Goal: Information Seeking & Learning: Compare options

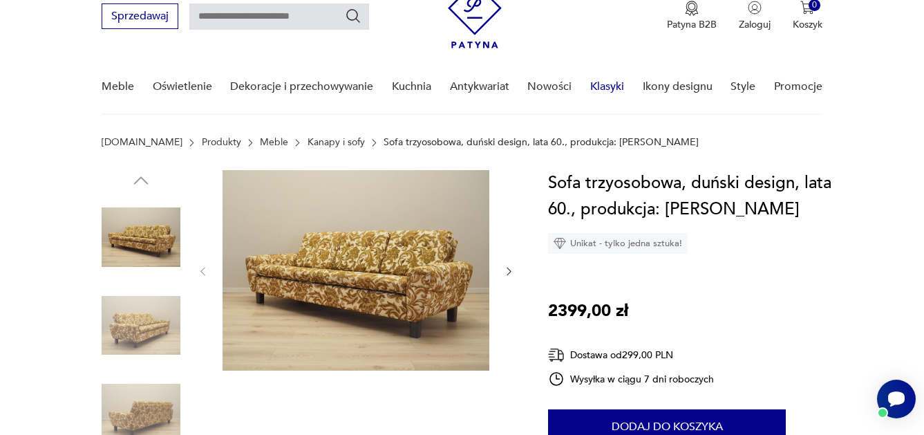
scroll to position [59, 0]
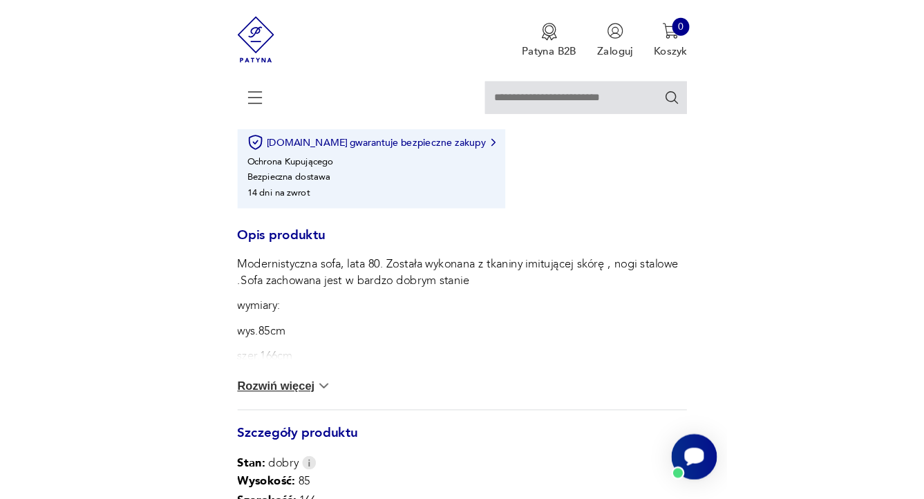
scroll to position [618, 0]
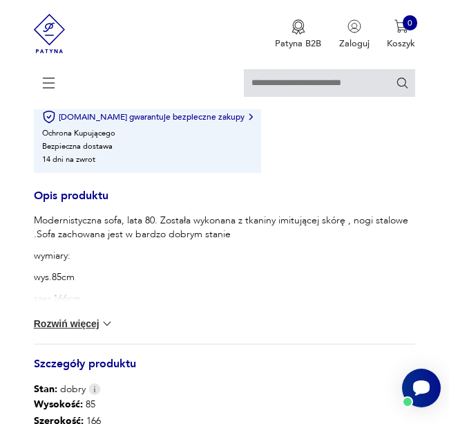
click at [69, 323] on button "Rozwiń więcej" at bounding box center [74, 323] width 80 height 14
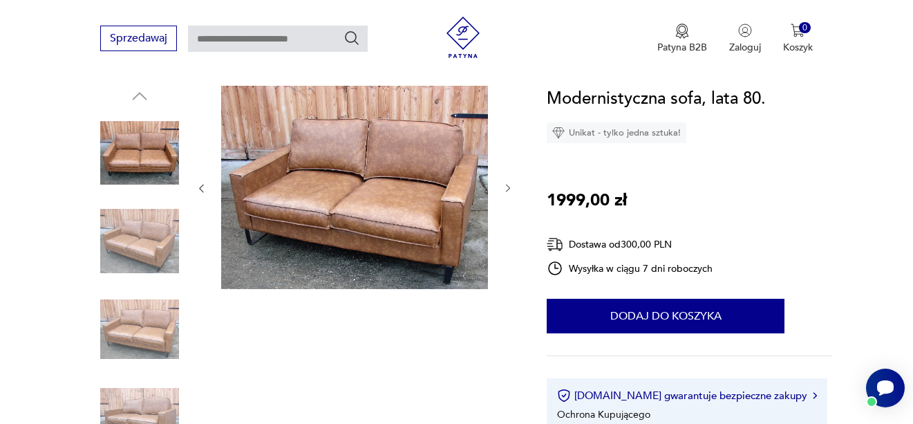
scroll to position [0, 0]
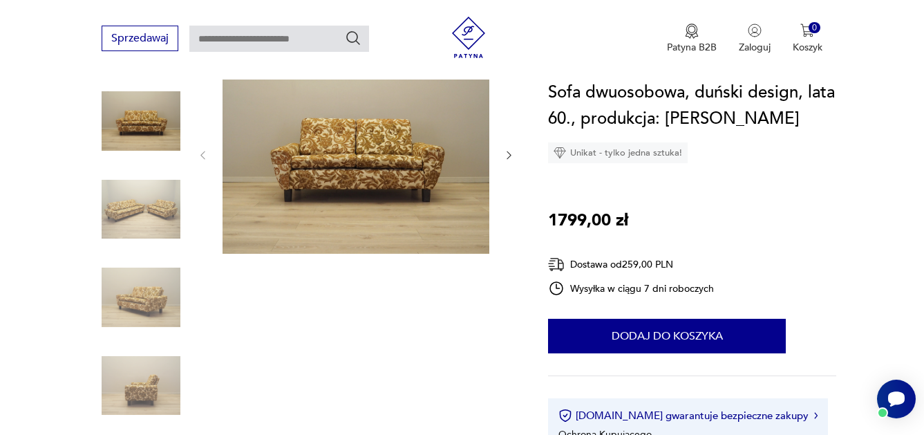
click at [353, 193] on img at bounding box center [355, 154] width 267 height 200
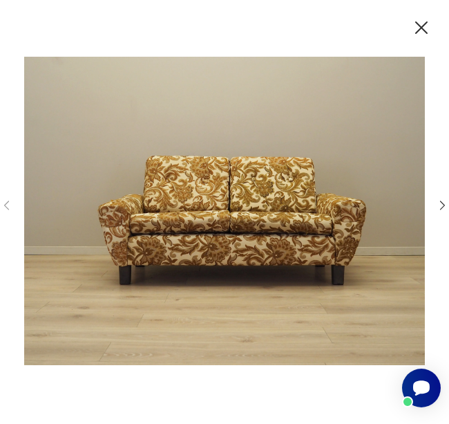
click at [430, 24] on icon "button" at bounding box center [421, 28] width 22 height 22
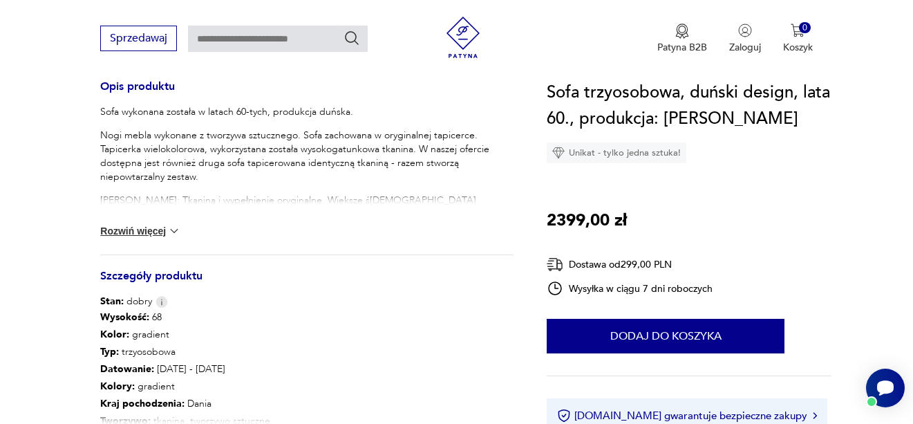
scroll to position [575, 0]
click at [139, 228] on button "Rozwiń więcej" at bounding box center [140, 230] width 80 height 14
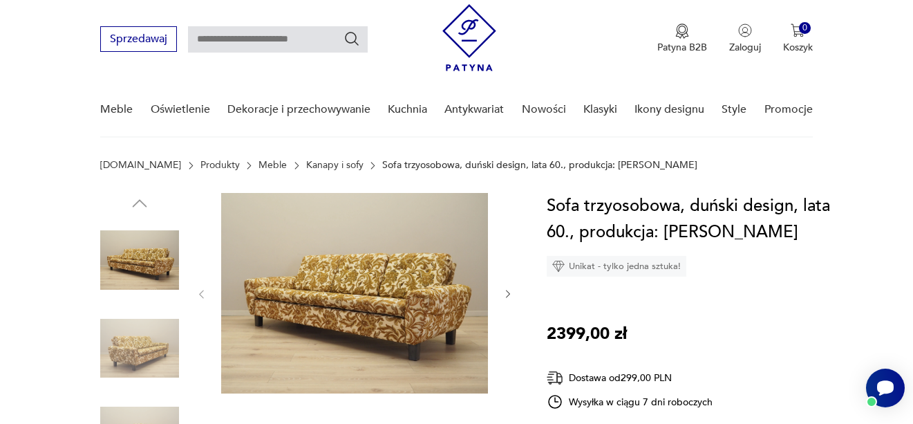
scroll to position [0, 0]
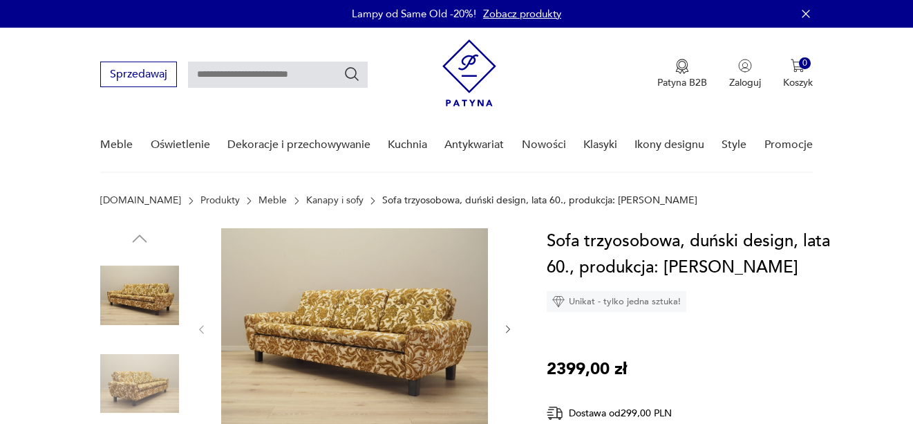
click at [307, 202] on link "Kanapy i sofy" at bounding box center [334, 200] width 57 height 11
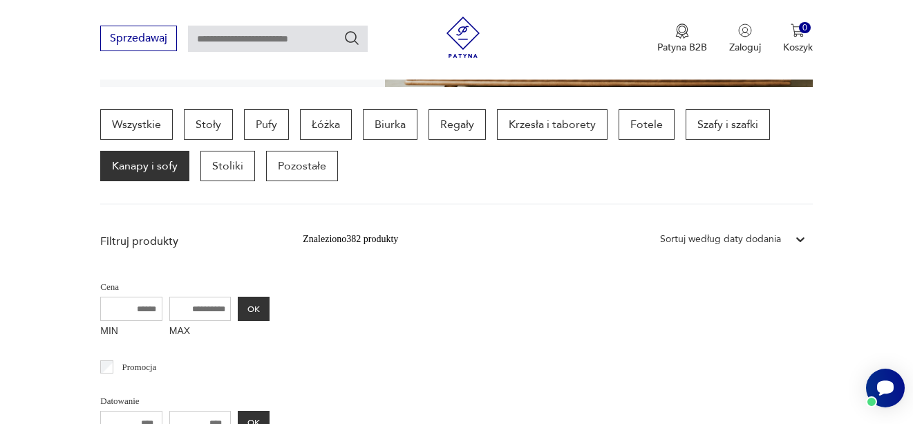
scroll to position [349, 0]
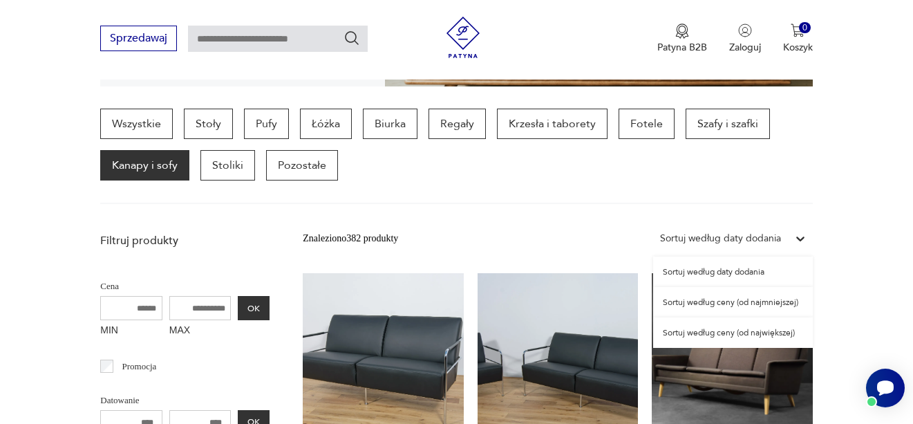
click at [768, 235] on div "Sortuj według daty dodania" at bounding box center [720, 238] width 121 height 15
click at [719, 303] on div "Sortuj według ceny (od najmniejszej)" at bounding box center [733, 302] width 160 height 30
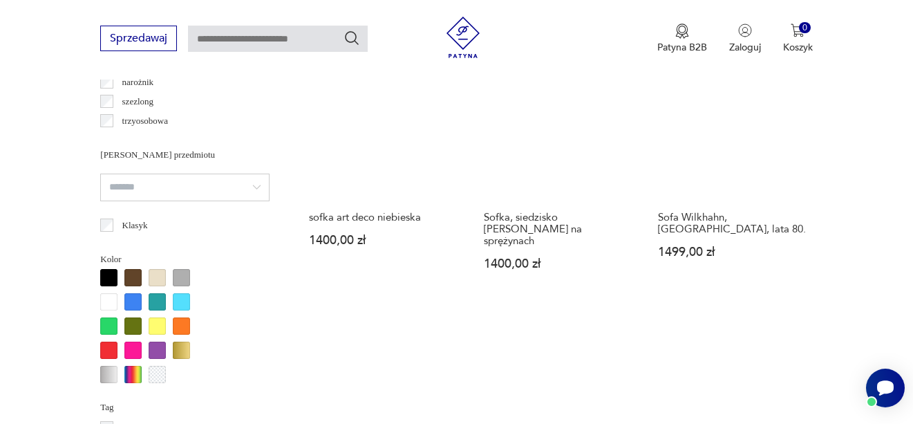
scroll to position [1128, 0]
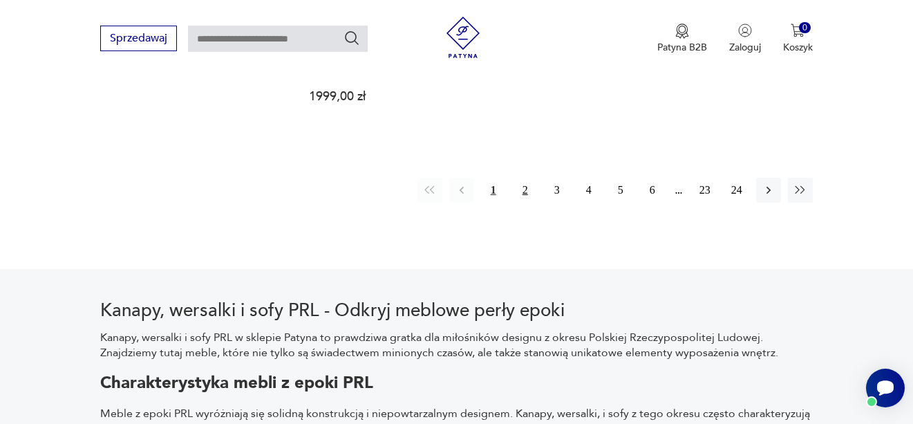
click at [518, 178] on button "2" at bounding box center [525, 190] width 25 height 25
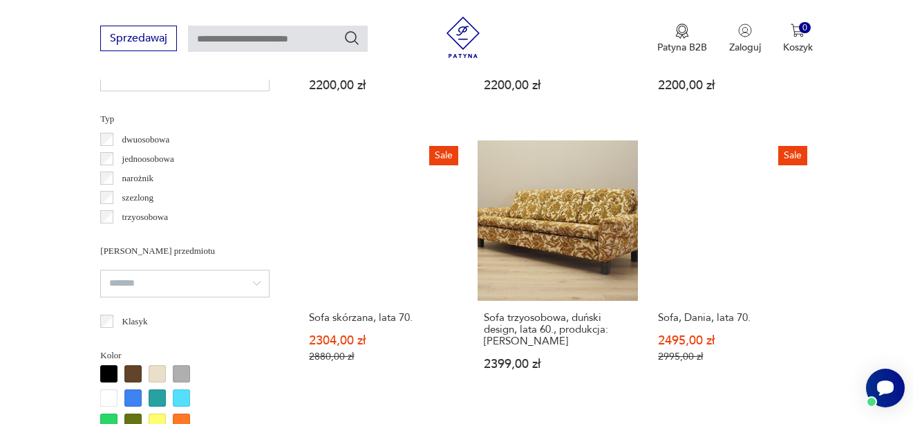
scroll to position [1045, 0]
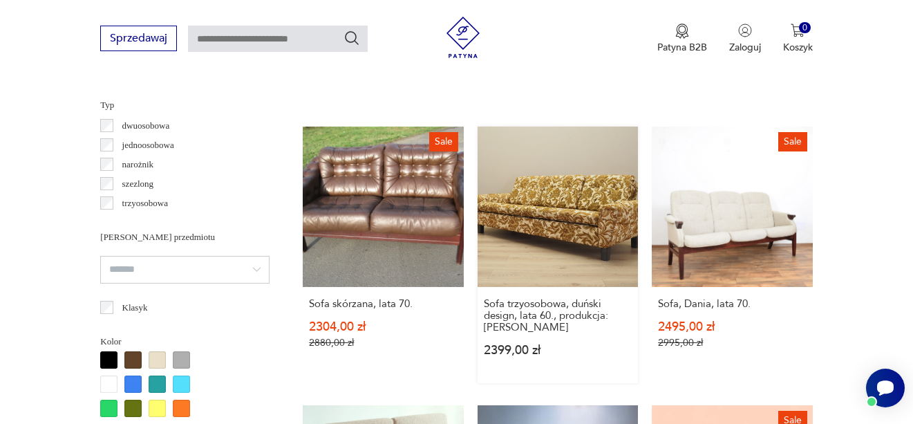
click at [544, 202] on link "Sofa trzyosobowa, duński design, lata 60., produkcja: [PERSON_NAME] 2399,00 zł" at bounding box center [557, 254] width 160 height 256
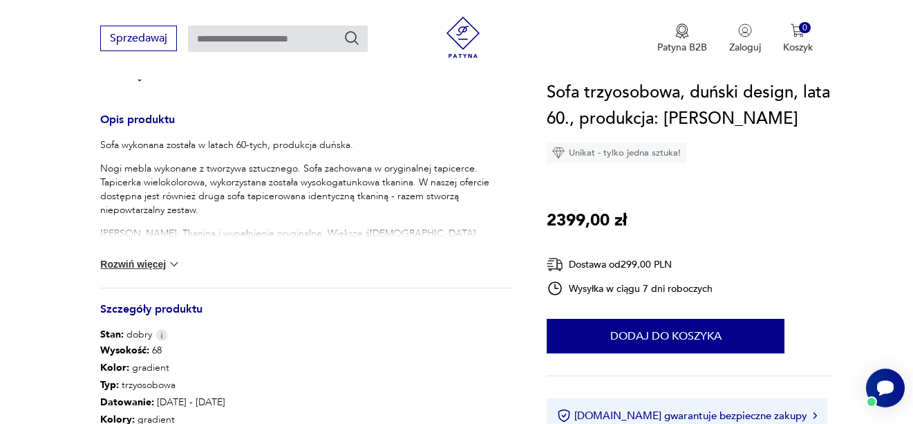
scroll to position [552, 0]
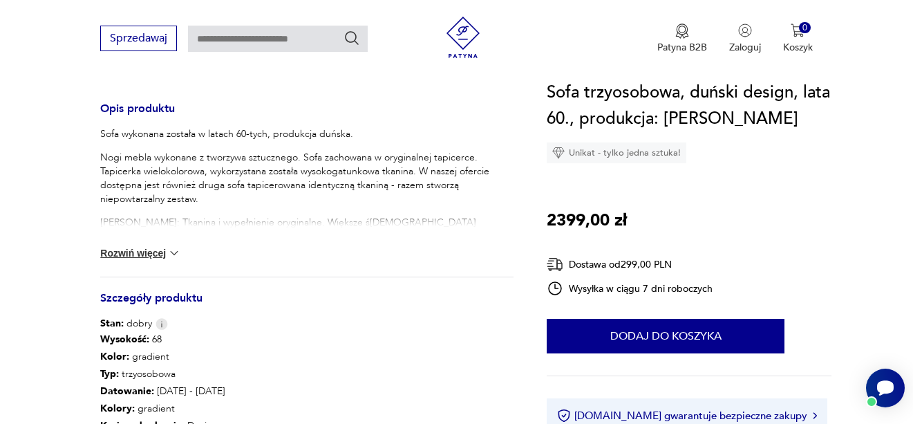
click at [158, 255] on button "Rozwiń więcej" at bounding box center [140, 253] width 80 height 14
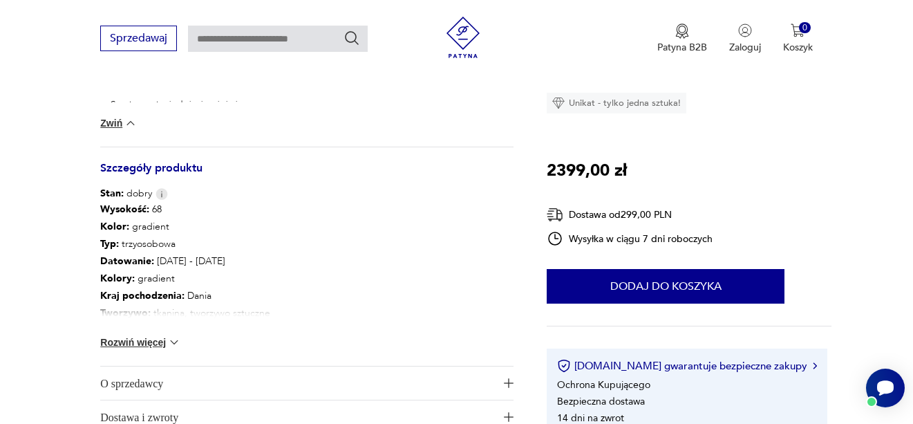
scroll to position [893, 0]
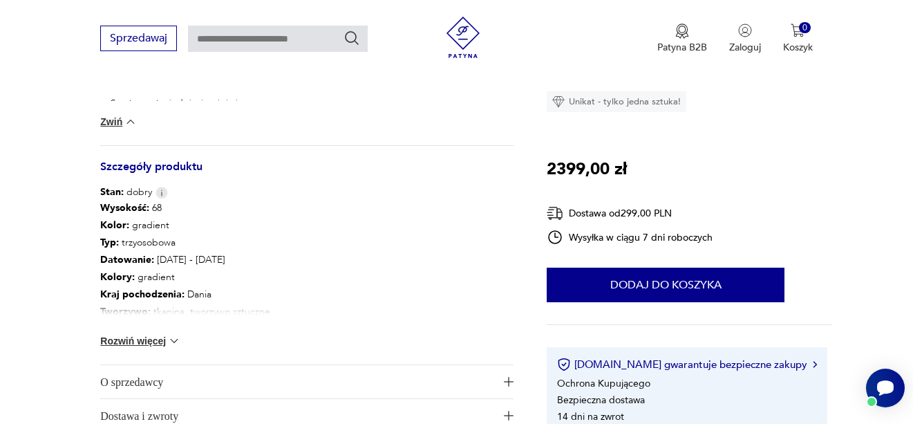
click at [160, 343] on button "Rozwiń więcej" at bounding box center [140, 341] width 80 height 14
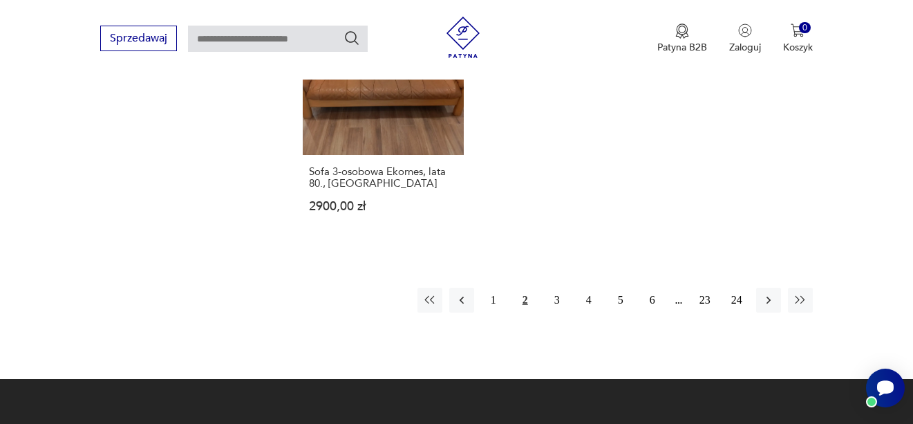
scroll to position [2198, 0]
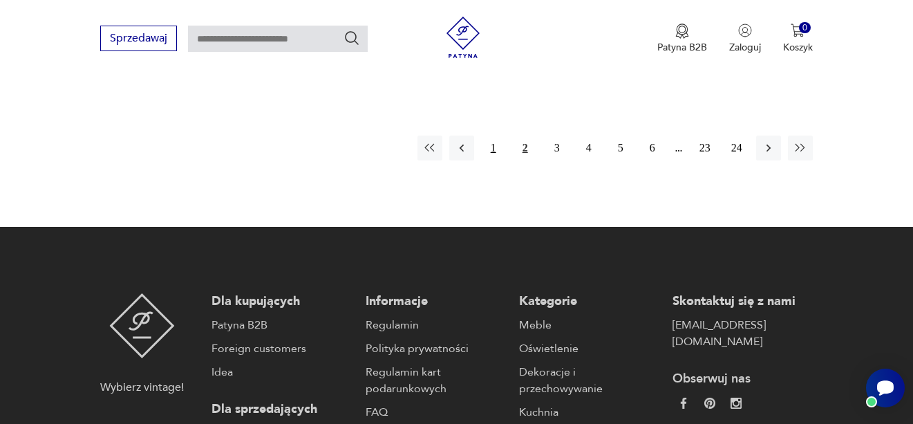
click at [490, 152] on button "1" at bounding box center [493, 147] width 25 height 25
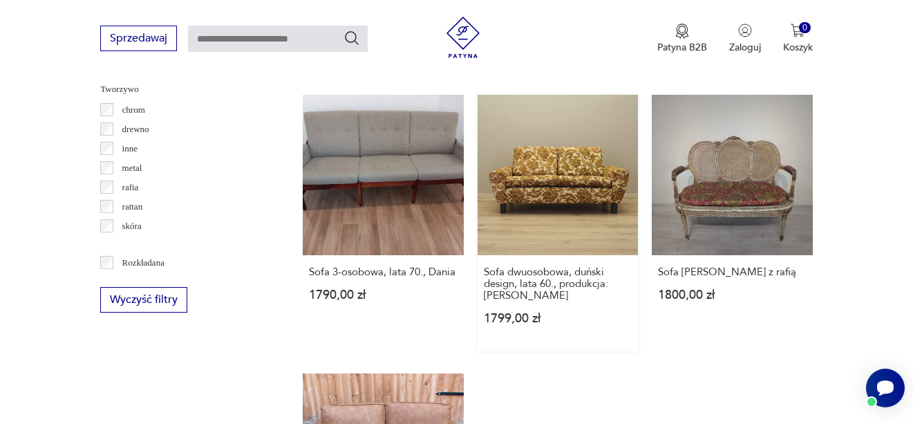
click at [538, 157] on link "Sofa dwuosobowa, duński design, lata 60., produkcja: Dania 1799,00 zł" at bounding box center [557, 223] width 160 height 256
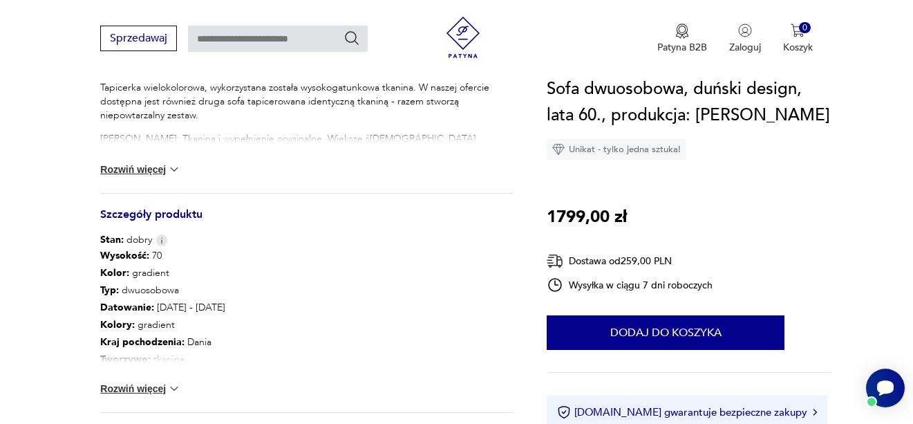
scroll to position [644, 0]
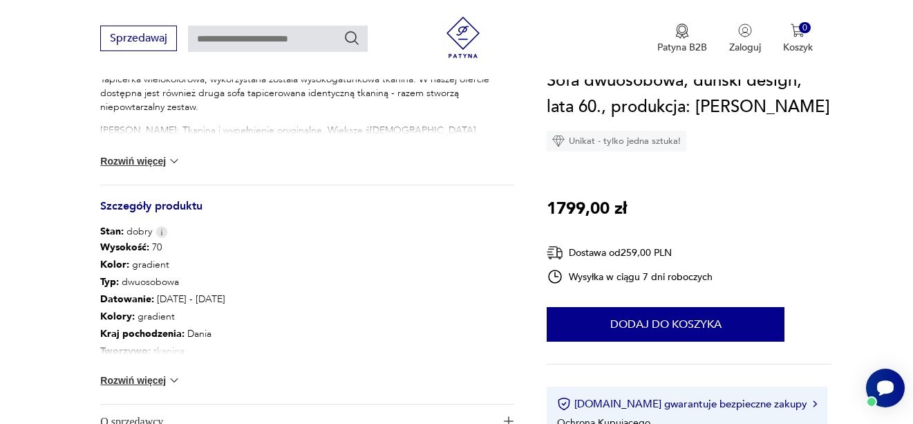
click at [146, 381] on button "Rozwiń więcej" at bounding box center [140, 380] width 80 height 14
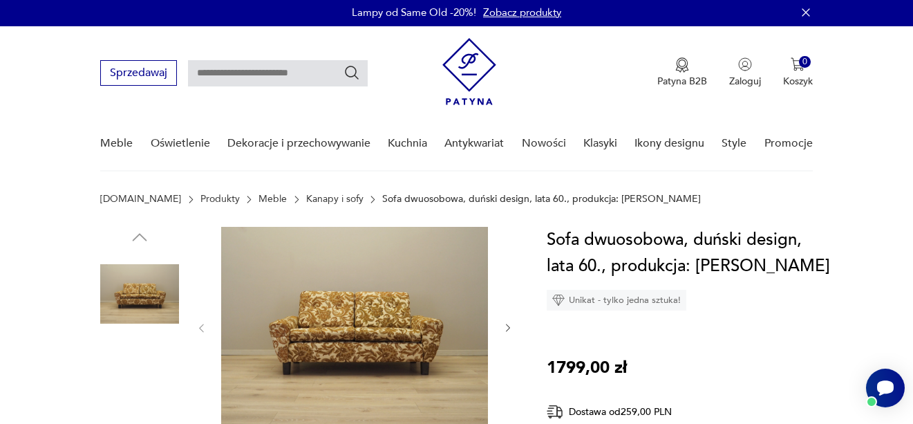
scroll to position [0, 0]
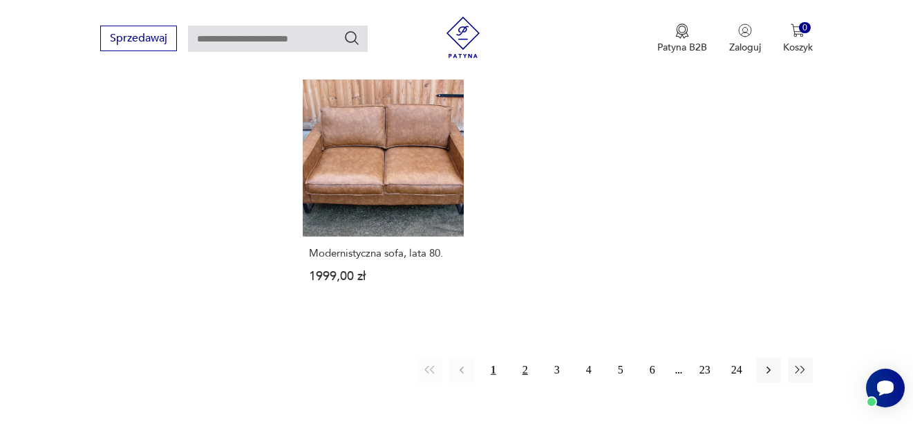
click at [521, 357] on button "2" at bounding box center [525, 369] width 25 height 25
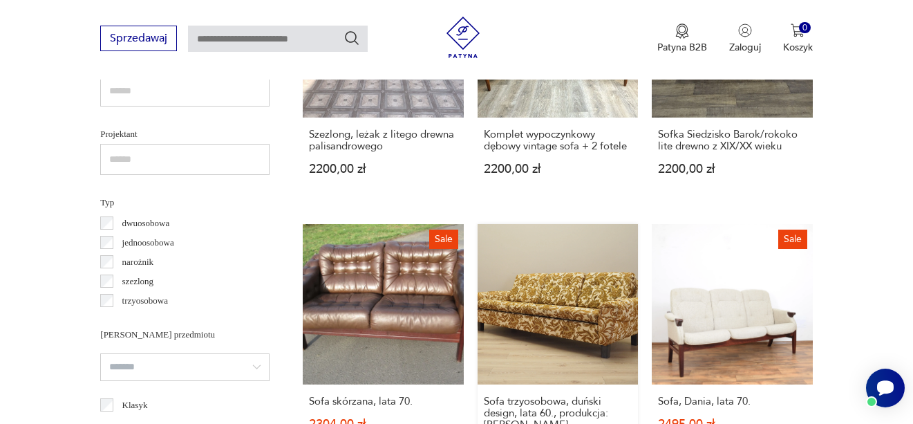
click at [560, 294] on link "Sofa trzyosobowa, duński design, lata 60., produkcja: [PERSON_NAME] 2399,00 zł" at bounding box center [557, 352] width 160 height 256
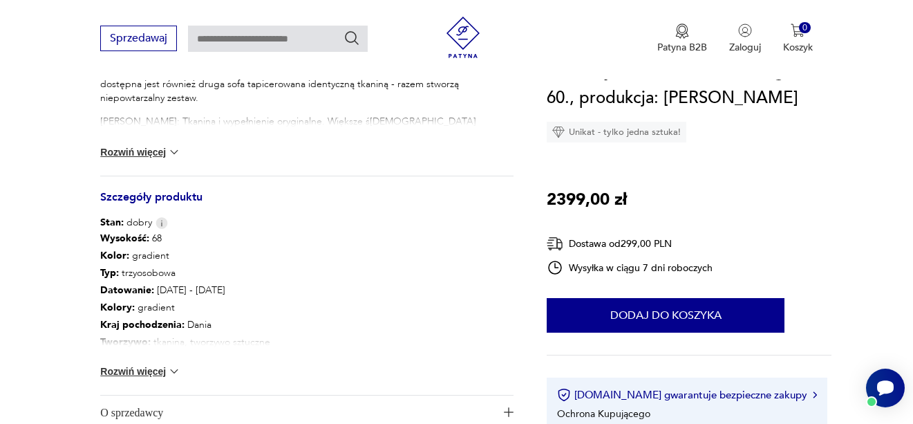
scroll to position [663, 0]
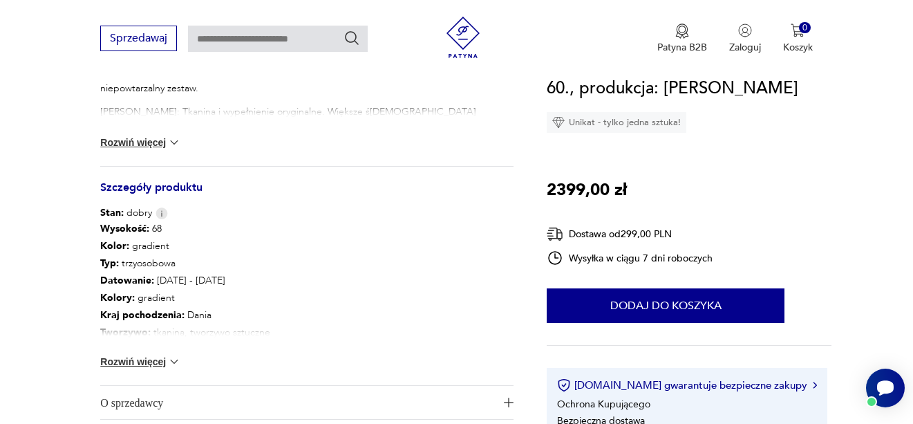
click at [140, 363] on button "Rozwiń więcej" at bounding box center [140, 361] width 80 height 14
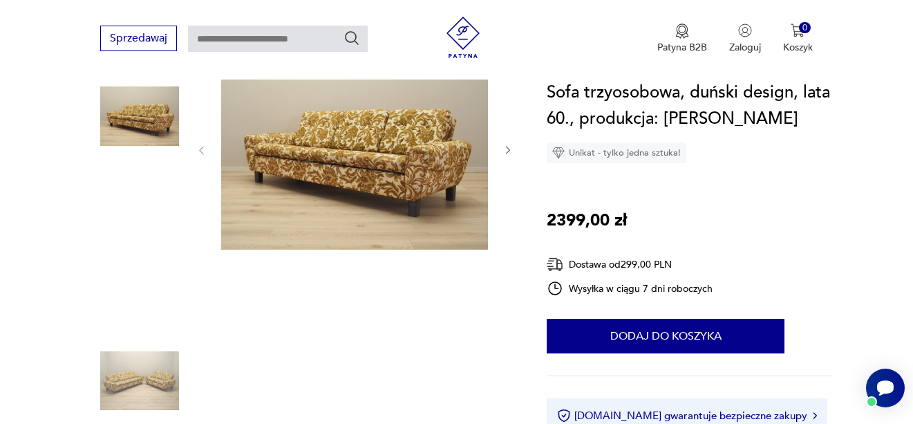
scroll to position [142, 0]
